Goal: Use online tool/utility: Use online tool/utility

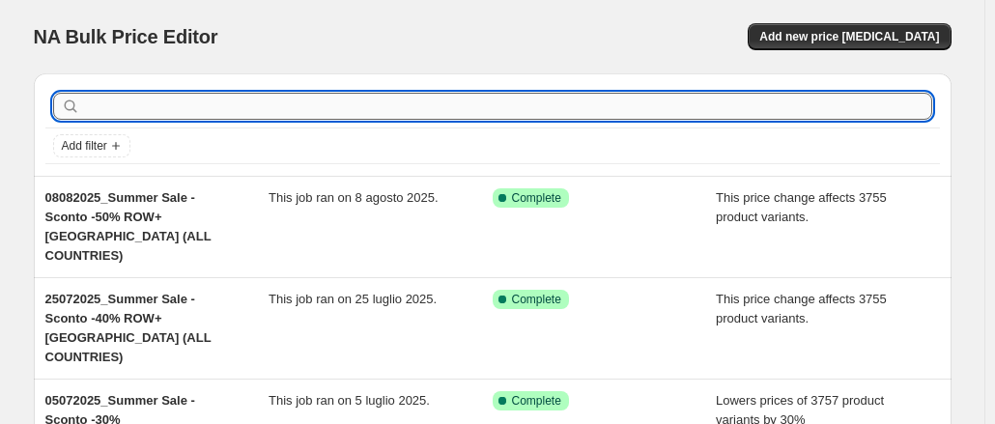
click at [164, 105] on input "text" at bounding box center [508, 106] width 848 height 27
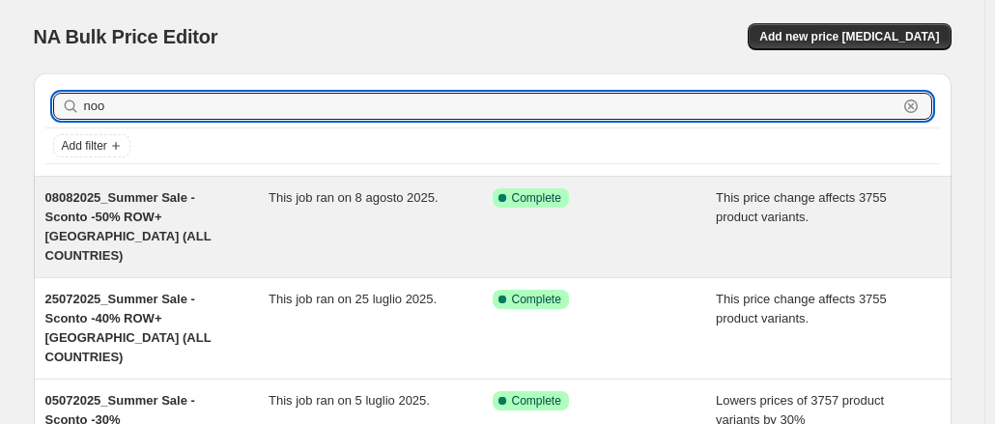
type input "noos"
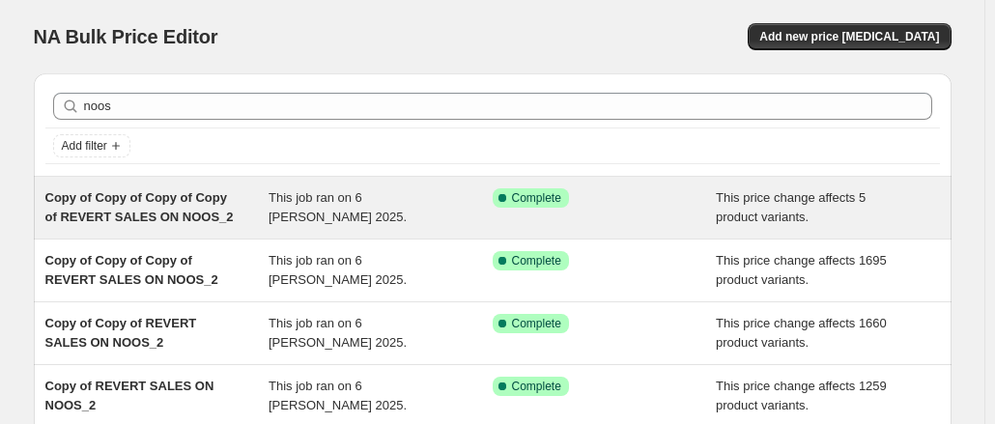
click at [373, 208] on div "This job ran on 6 [PERSON_NAME] 2025." at bounding box center [381, 207] width 224 height 39
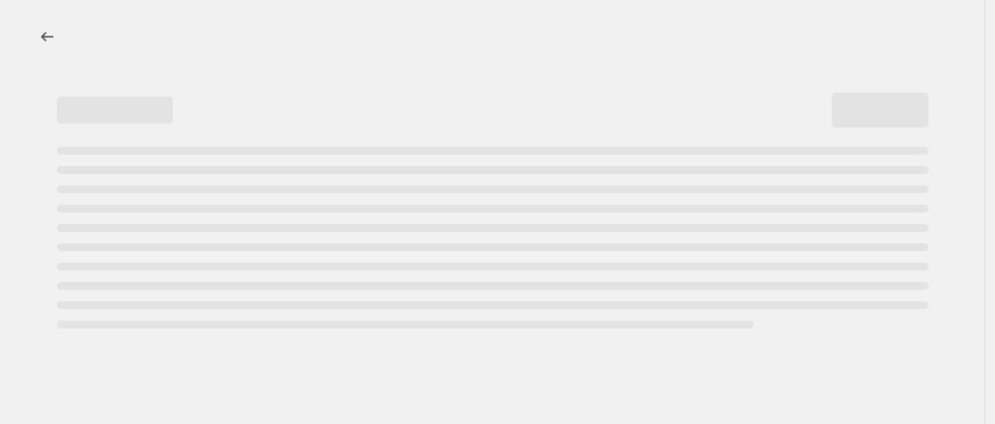
select select "ecap"
select select "remove"
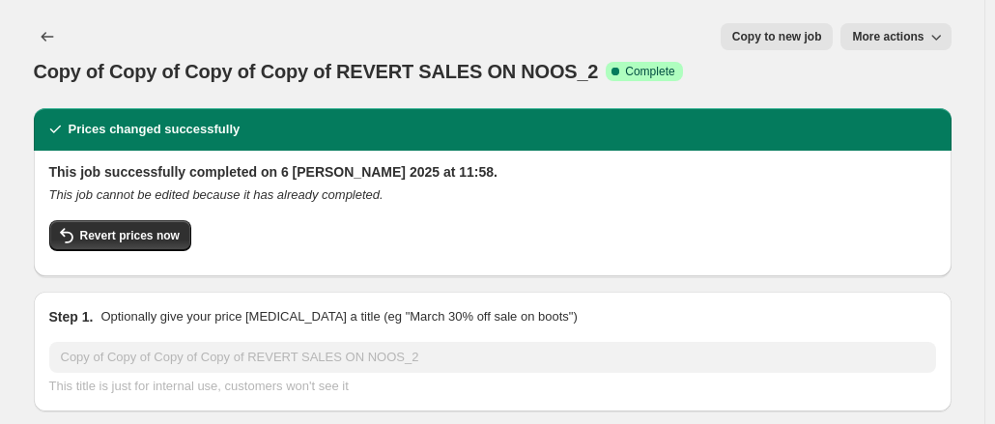
click at [794, 34] on span "Copy to new job" at bounding box center [777, 36] width 90 height 15
select select "ecap"
select select "remove"
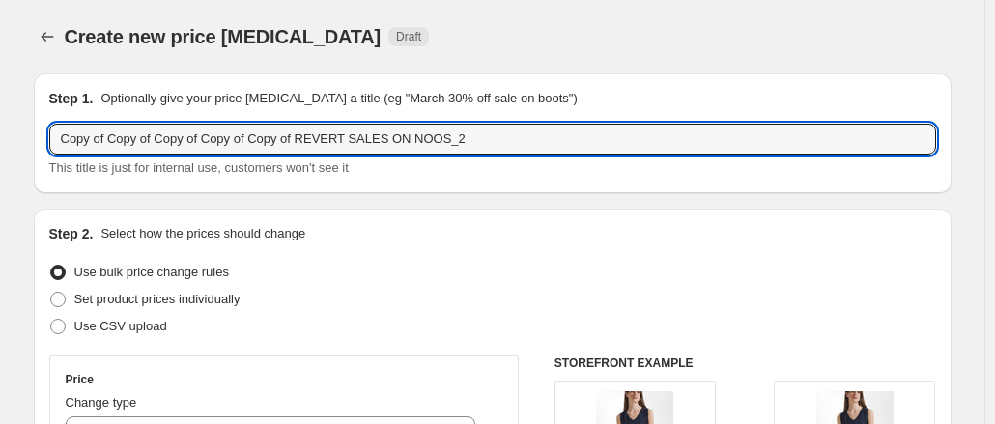
drag, startPoint x: 297, startPoint y: 140, endPoint x: 4, endPoint y: 142, distance: 292.7
click at [222, 155] on div "REVERT SALES ON NOOS_2 This title is just for internal use, customers won't see…" at bounding box center [492, 151] width 887 height 54
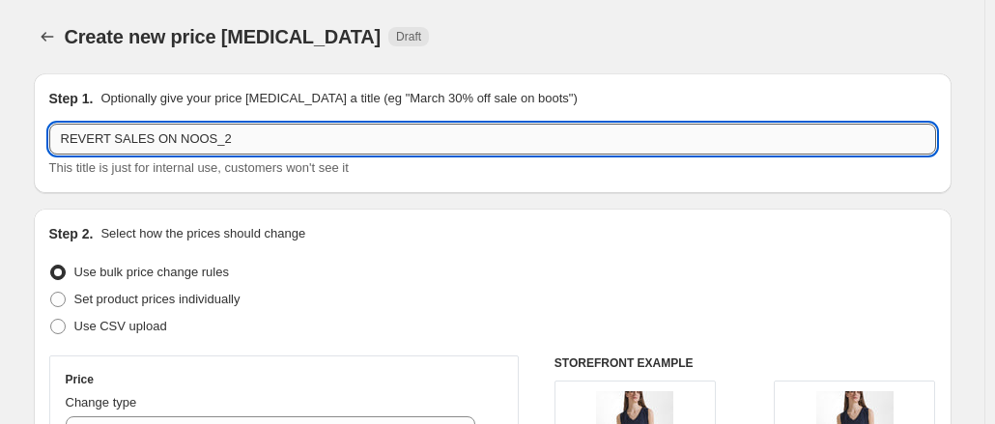
click at [232, 146] on input "REVERT SALES ON NOOS_2" at bounding box center [492, 139] width 887 height 31
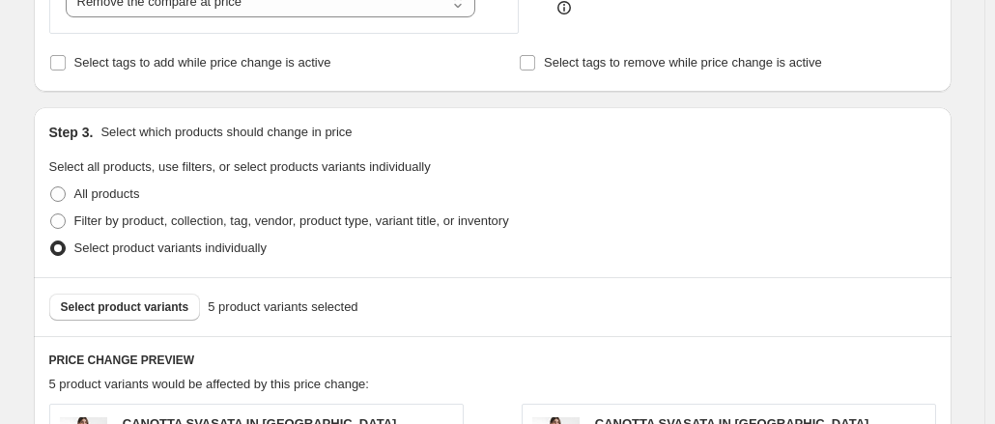
scroll to position [676, 0]
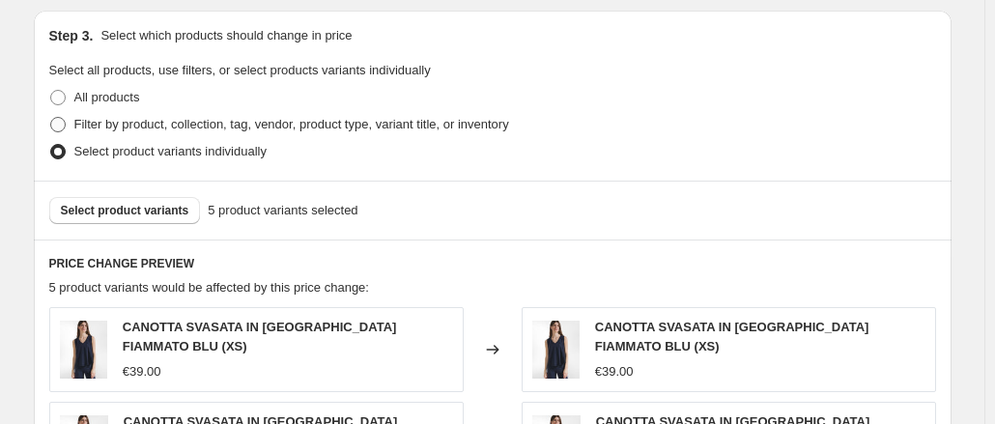
type input "REVERT SALES ON NOOS_FW25"
click at [105, 113] on label "Filter by product, collection, tag, vendor, product type, variant title, or inv…" at bounding box center [279, 124] width 460 height 27
click at [51, 117] on input "Filter by product, collection, tag, vendor, product type, variant title, or inv…" at bounding box center [50, 117] width 1 height 1
radio input "true"
select select "tag"
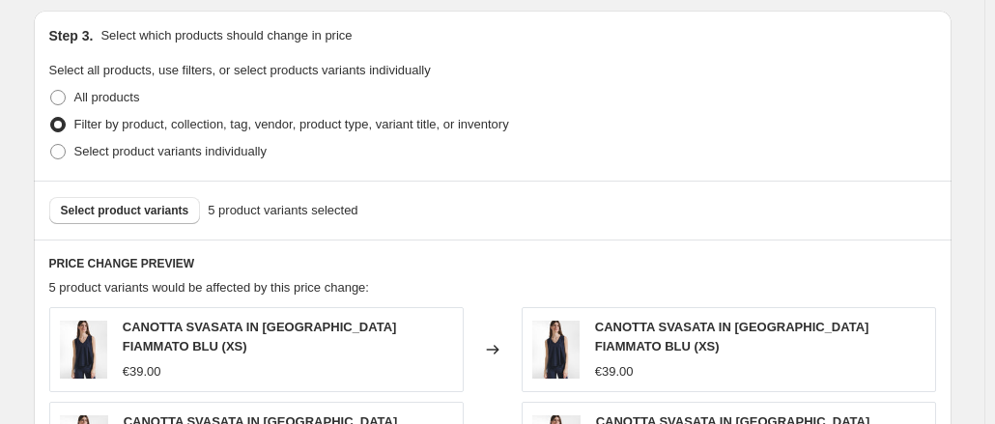
select select "tag"
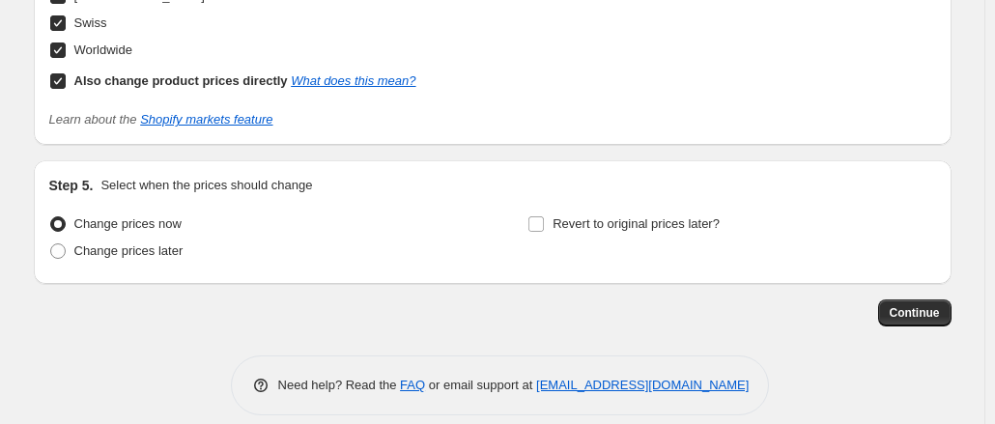
scroll to position [2007, 0]
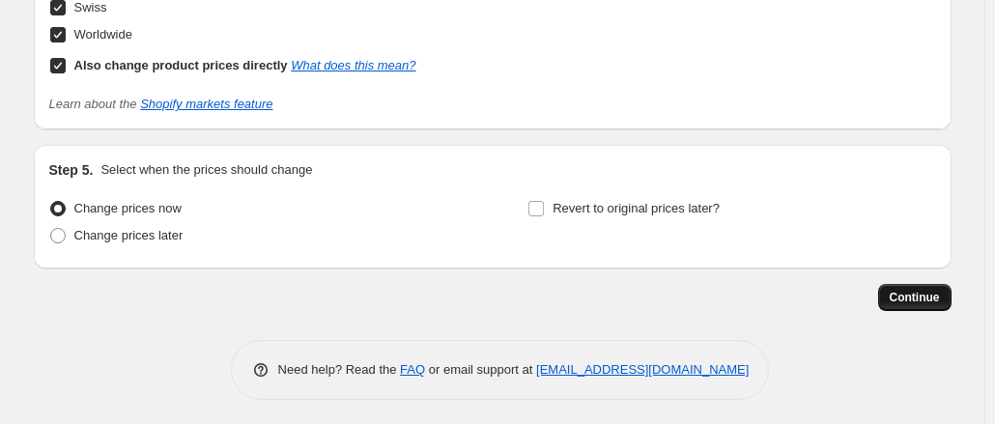
click at [910, 298] on span "Continue" at bounding box center [915, 297] width 50 height 15
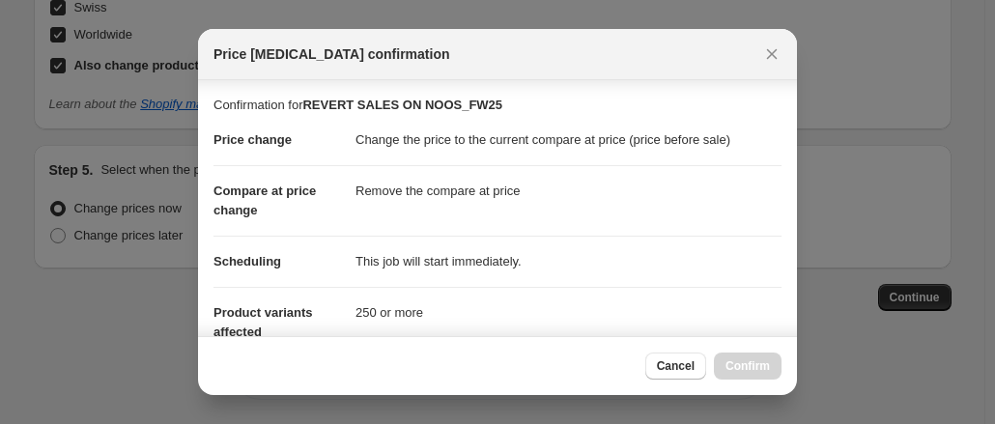
scroll to position [283, 0]
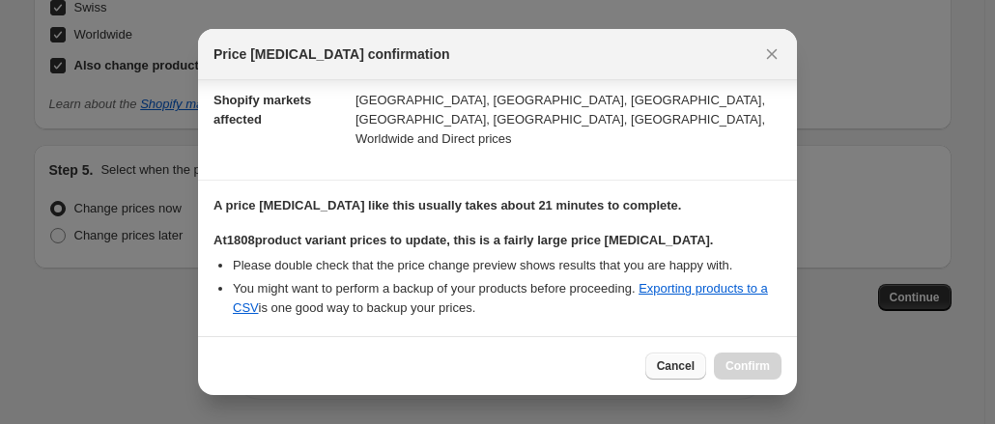
click at [676, 368] on span "Cancel" at bounding box center [676, 365] width 38 height 15
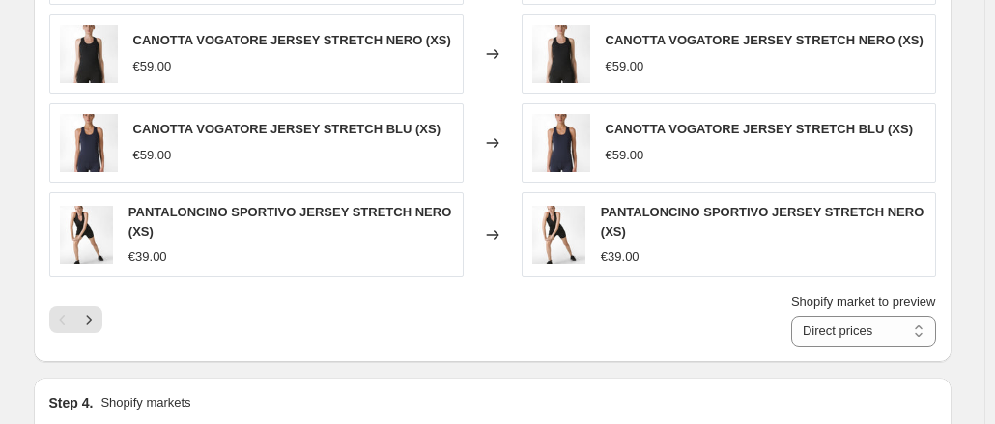
scroll to position [1428, 0]
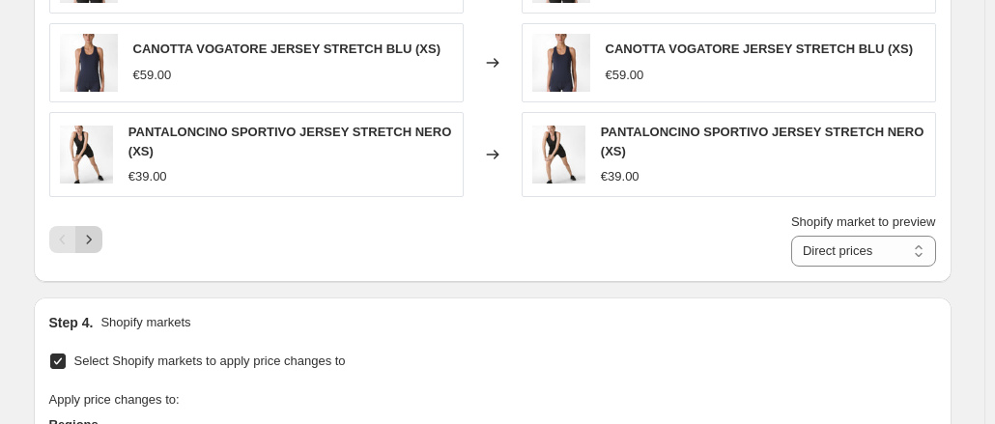
click at [96, 233] on icon "Next" at bounding box center [88, 239] width 19 height 19
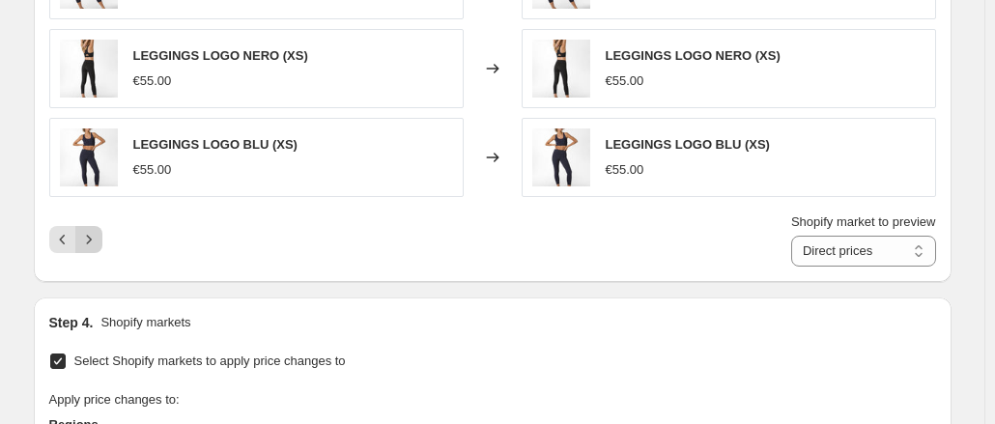
click at [96, 233] on icon "Next" at bounding box center [88, 239] width 19 height 19
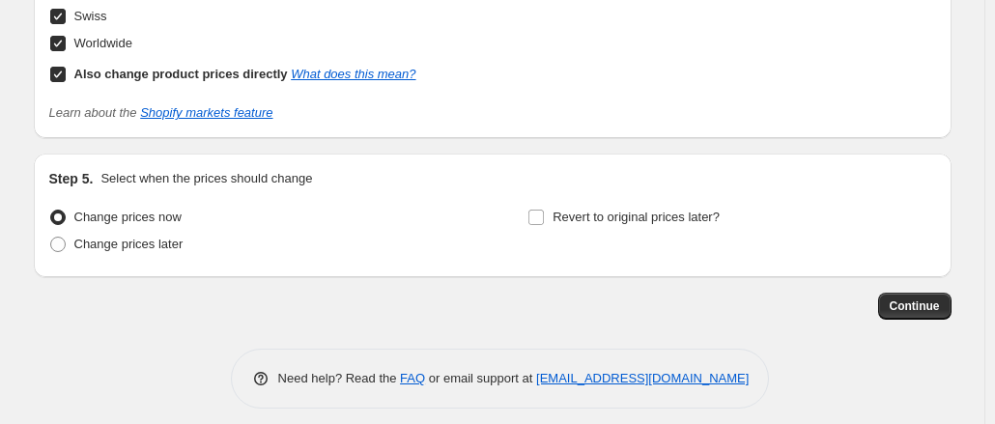
scroll to position [2013, 0]
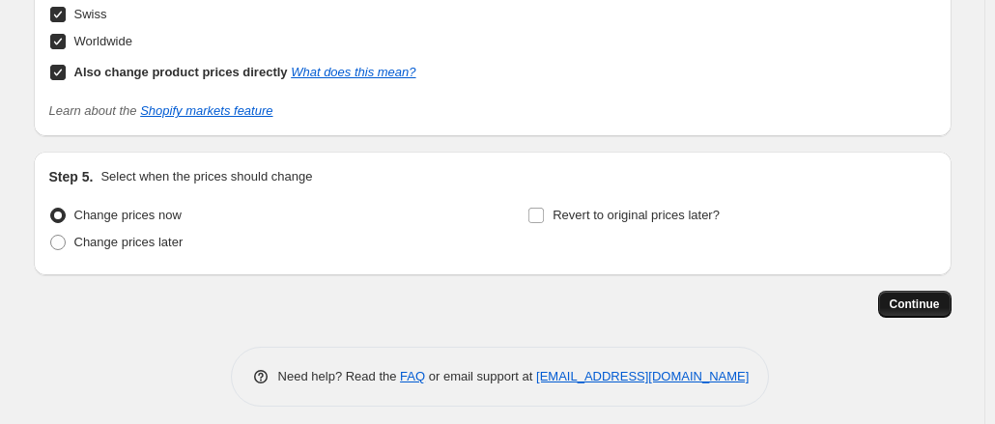
click at [940, 298] on span "Continue" at bounding box center [915, 304] width 50 height 15
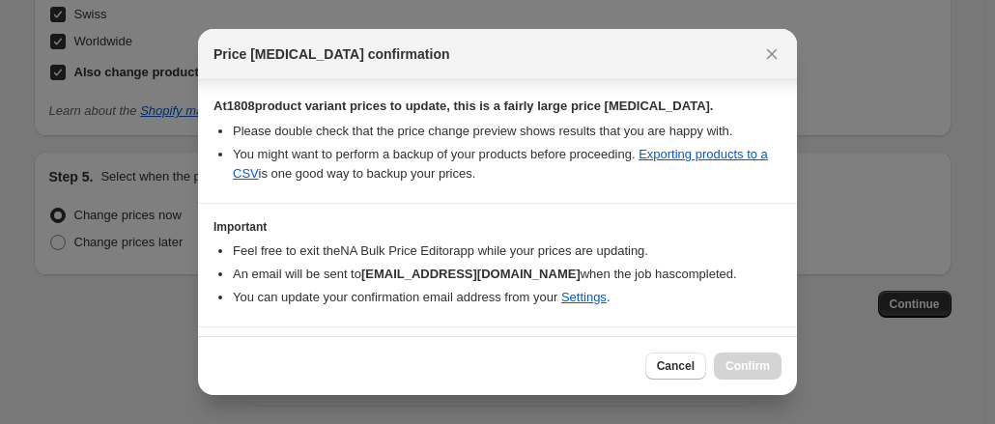
scroll to position [443, 0]
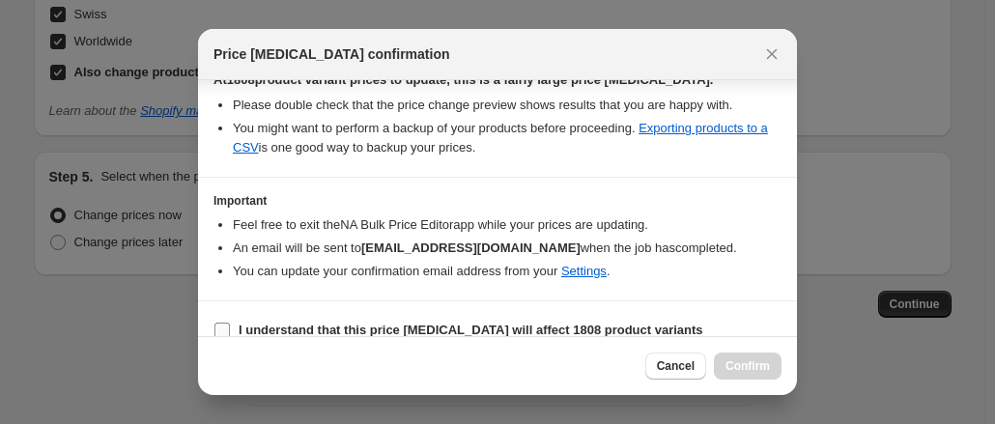
click at [475, 323] on b "I understand that this price [MEDICAL_DATA] will affect 1808 product variants" at bounding box center [471, 330] width 465 height 14
click at [230, 323] on input "I understand that this price [MEDICAL_DATA] will affect 1808 product variants" at bounding box center [221, 330] width 15 height 15
checkbox input "true"
click at [773, 370] on button "Confirm" at bounding box center [748, 366] width 68 height 27
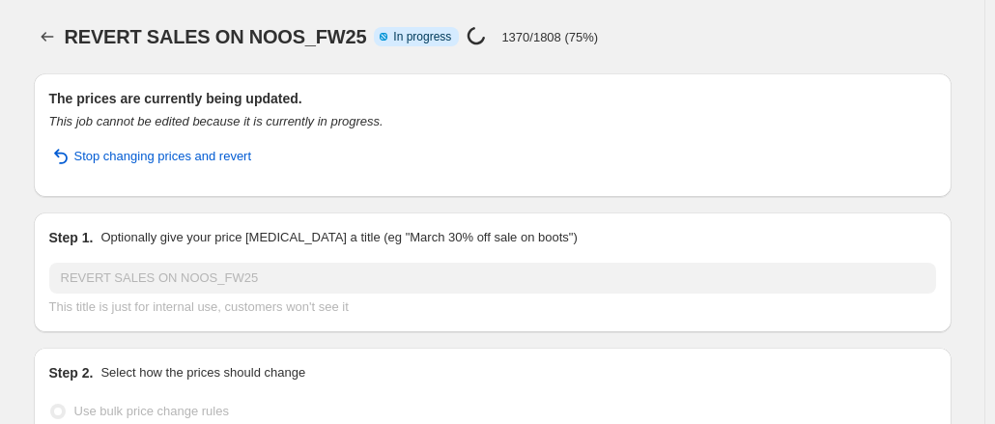
select select "ecap"
select select "remove"
select select "tag"
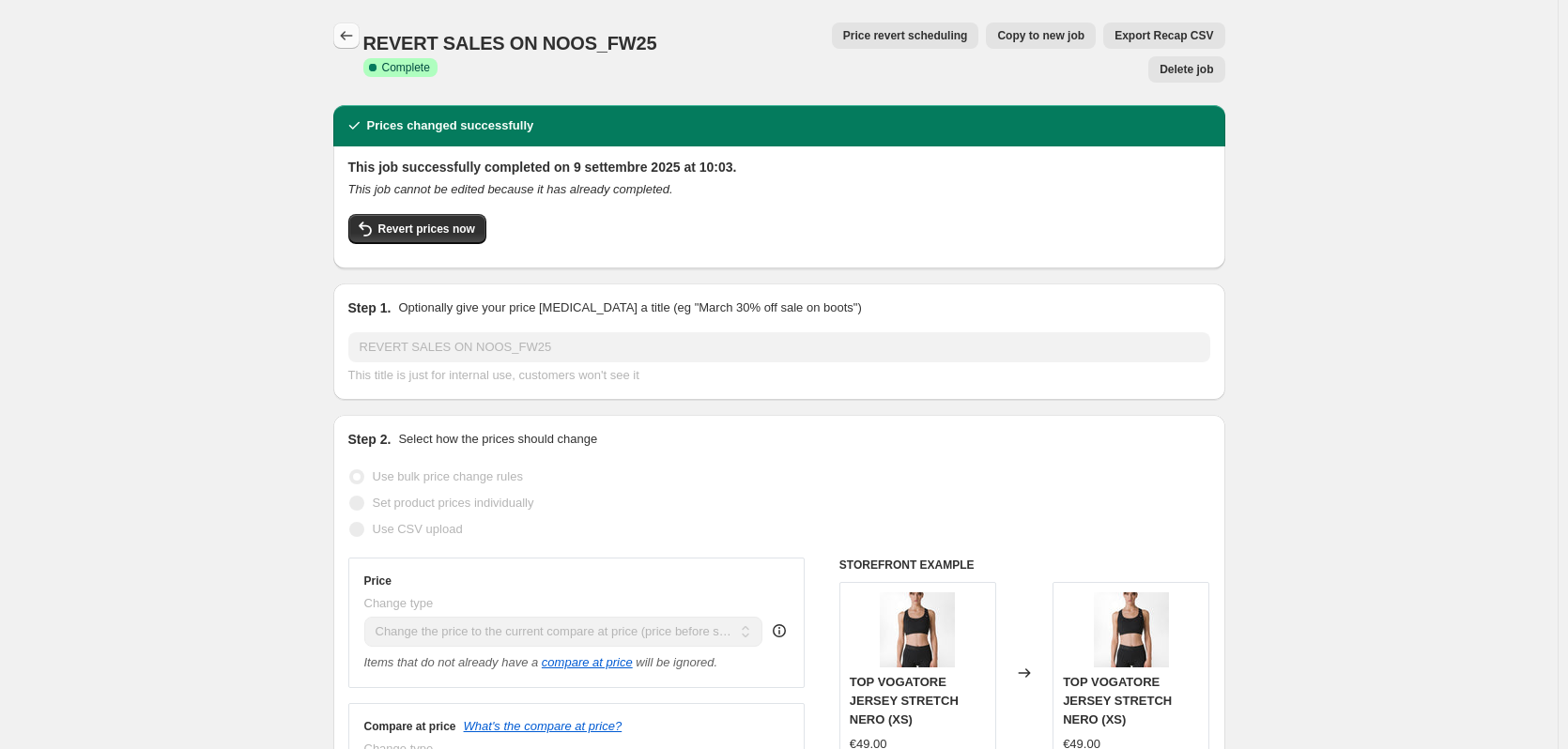
click at [345, 40] on icon "Price change jobs" at bounding box center [346, 35] width 18 height 18
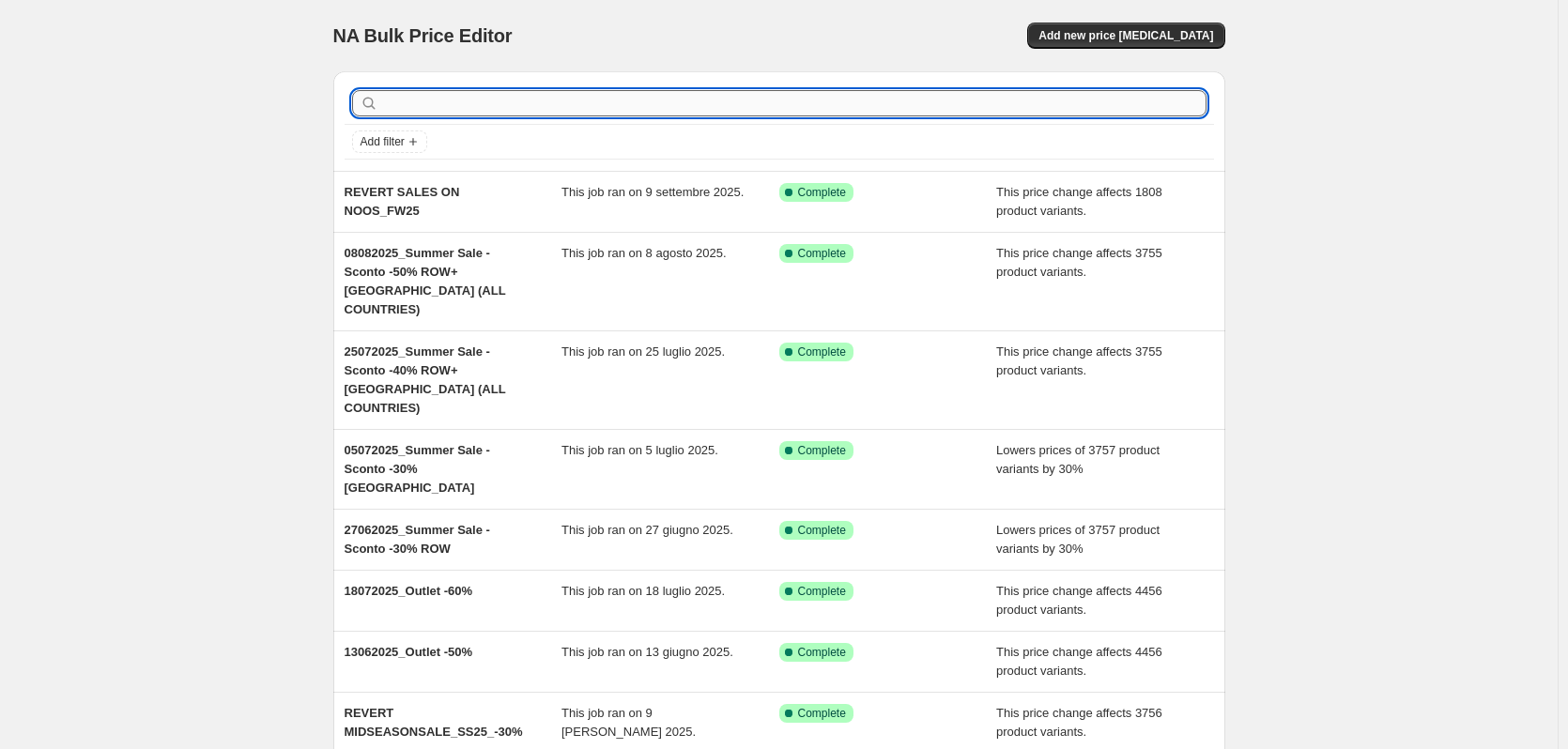
click at [745, 102] on input "text" at bounding box center [794, 103] width 824 height 26
type input "ballet"
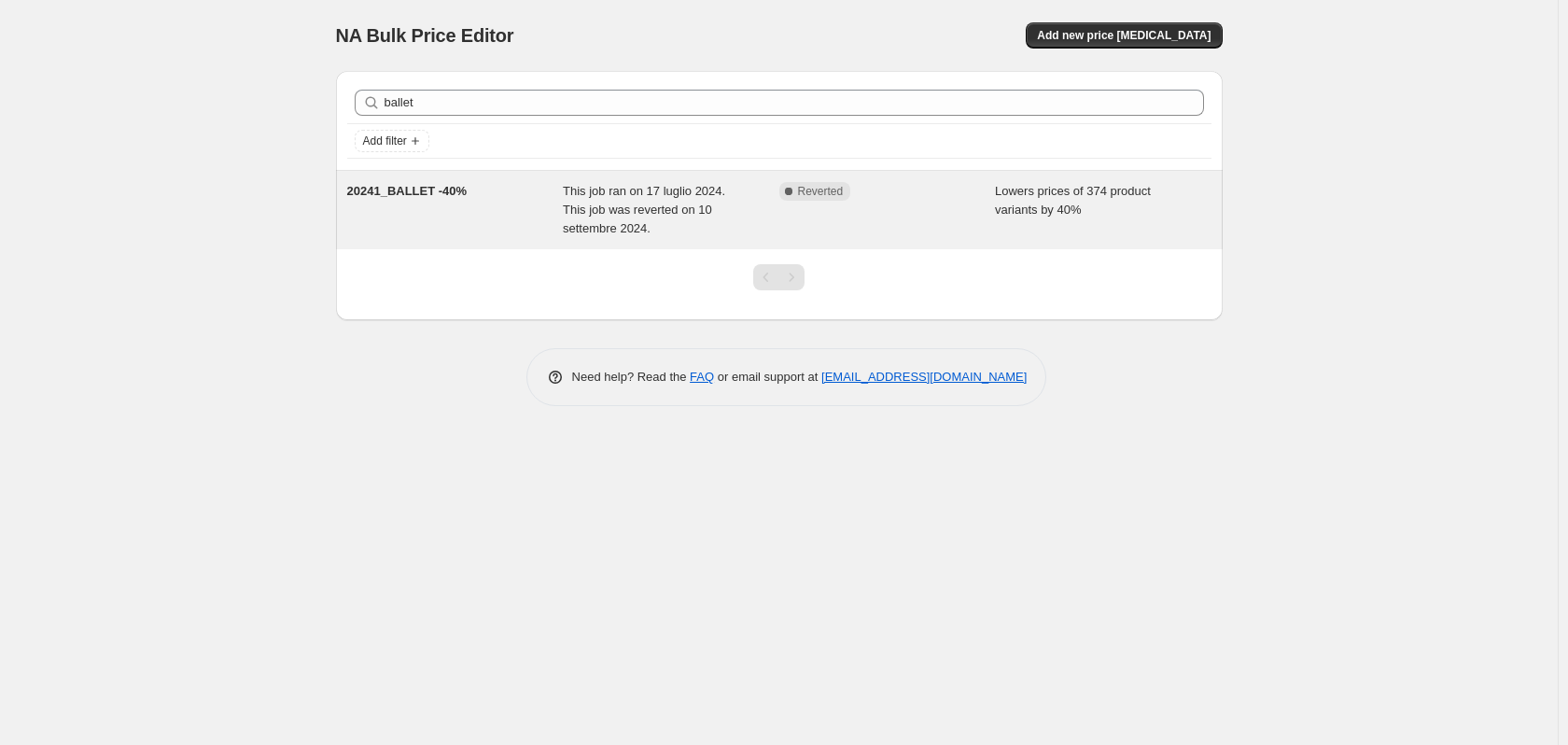
click at [720, 214] on span "This job ran on 17 luglio 2024. This job was reverted on 10 settembre 2024." at bounding box center [643, 209] width 162 height 51
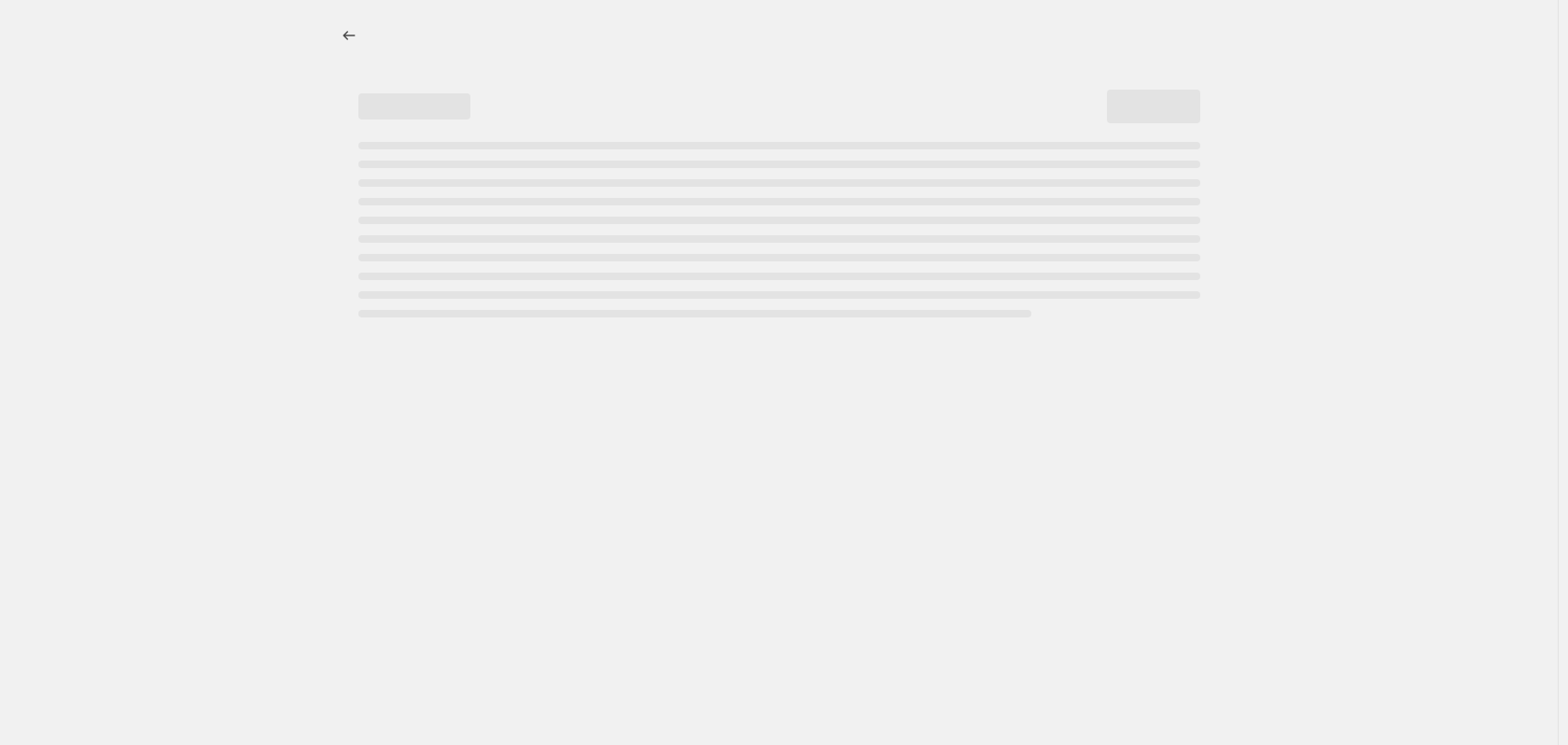
select select "percentage"
select select "tag"
select select "not_equal"
